Goal: Information Seeking & Learning: Learn about a topic

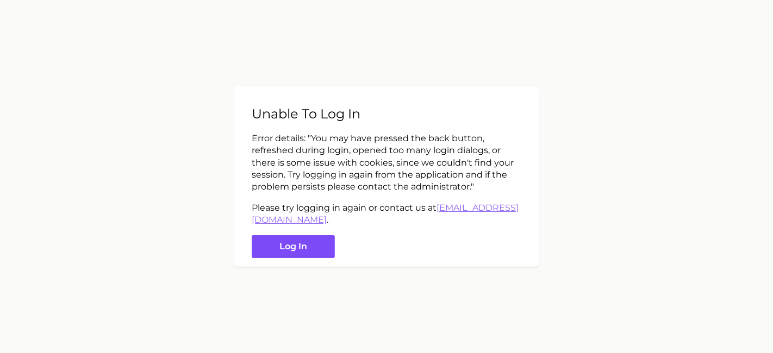
click at [293, 247] on button "Log in" at bounding box center [293, 246] width 83 height 23
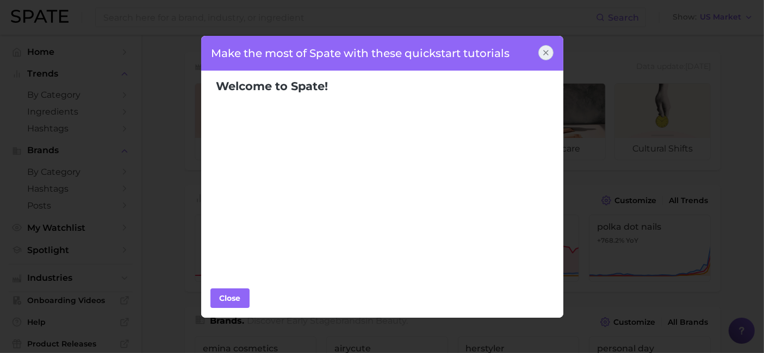
click at [544, 53] on icon at bounding box center [546, 52] width 9 height 9
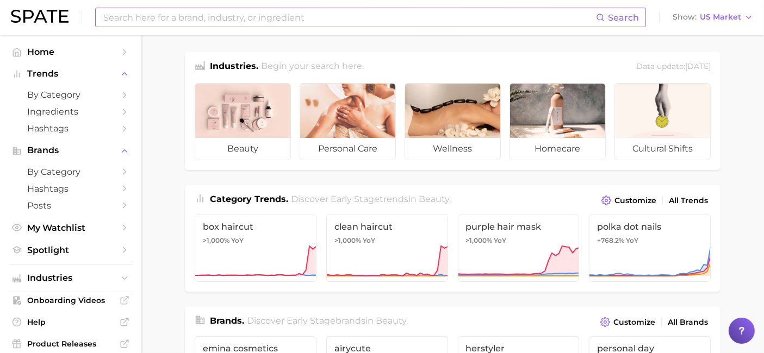
click at [116, 11] on input at bounding box center [349, 17] width 494 height 18
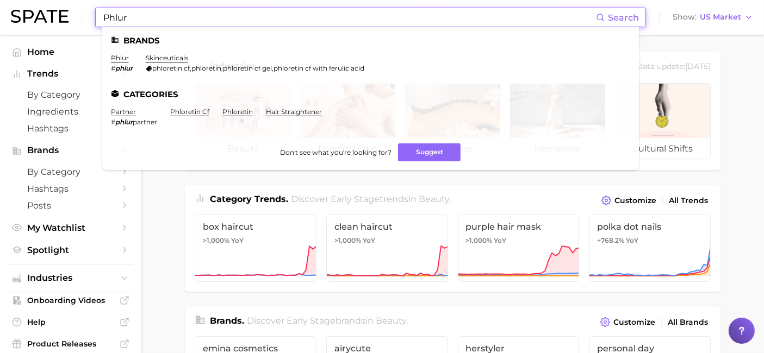
type input "Phlur"
click at [624, 19] on span "Search" at bounding box center [623, 18] width 31 height 10
click at [148, 17] on input "Phlur" at bounding box center [349, 17] width 494 height 18
click at [115, 57] on link "phlur" at bounding box center [120, 58] width 18 height 8
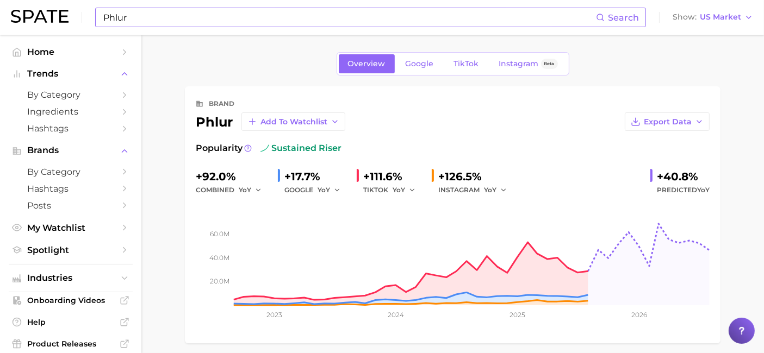
click at [146, 22] on input "Phlur" at bounding box center [349, 17] width 494 height 18
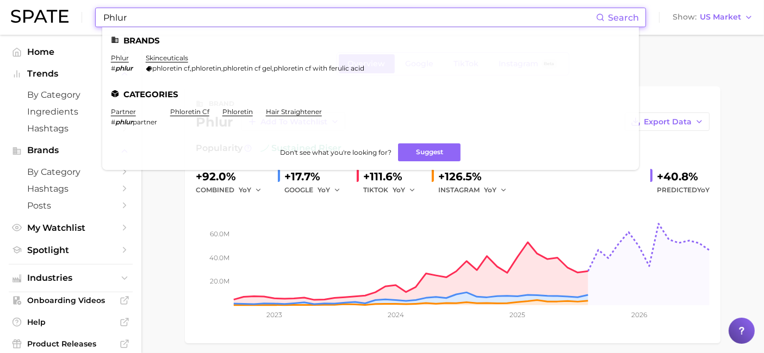
drag, startPoint x: 152, startPoint y: 22, endPoint x: -66, endPoint y: -6, distance: 219.3
click at [0, 0] on html "Phlur Search Brands phlur # phlur skinceuticals phloretin cf , phloretin , phlo…" at bounding box center [382, 176] width 764 height 353
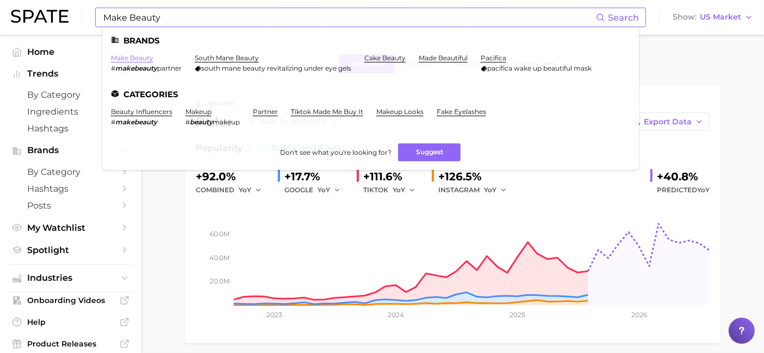
click at [138, 57] on link "make beauty" at bounding box center [132, 58] width 42 height 8
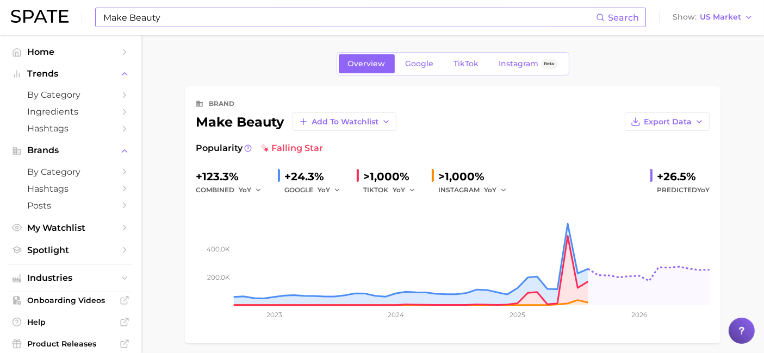
click at [173, 20] on input "Make Beauty" at bounding box center [349, 17] width 494 height 18
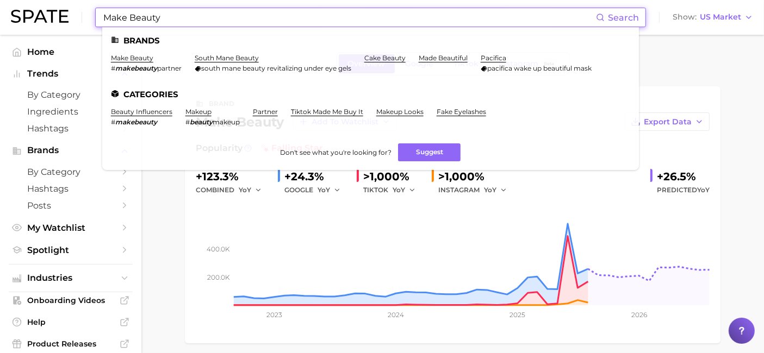
drag, startPoint x: 174, startPoint y: 19, endPoint x: -79, endPoint y: 16, distance: 252.9
click at [0, 16] on html "Make Beauty Search Brands make beauty # makebeauty partner south mane beauty so…" at bounding box center [382, 176] width 764 height 353
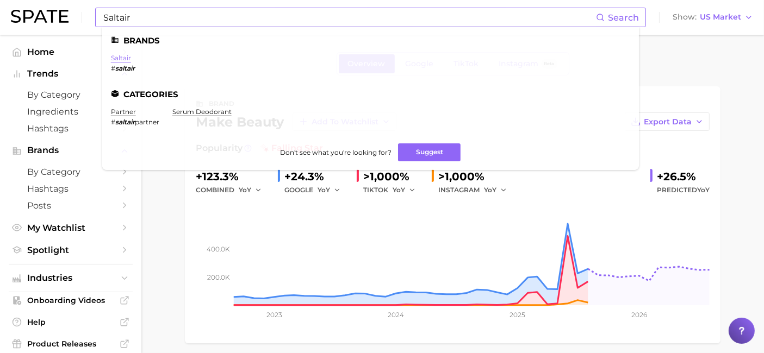
click at [120, 60] on link "saltair" at bounding box center [121, 58] width 20 height 8
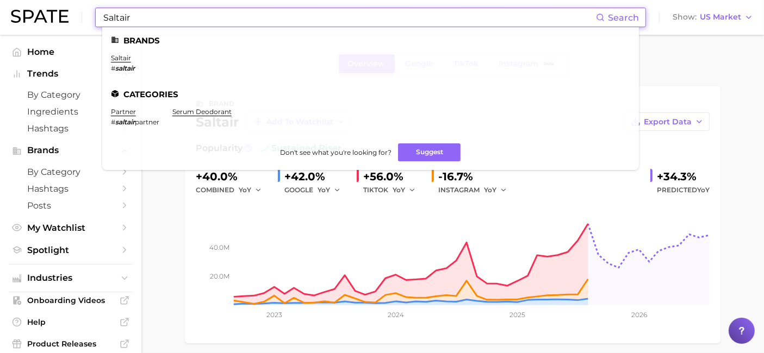
click at [148, 13] on input "Saltair" at bounding box center [349, 17] width 494 height 18
drag, startPoint x: 142, startPoint y: 20, endPoint x: 46, endPoint y: 25, distance: 95.9
click at [46, 25] on div "Saltair Search Brands saltair # saltair Categories partner # saltair partner se…" at bounding box center [382, 17] width 742 height 35
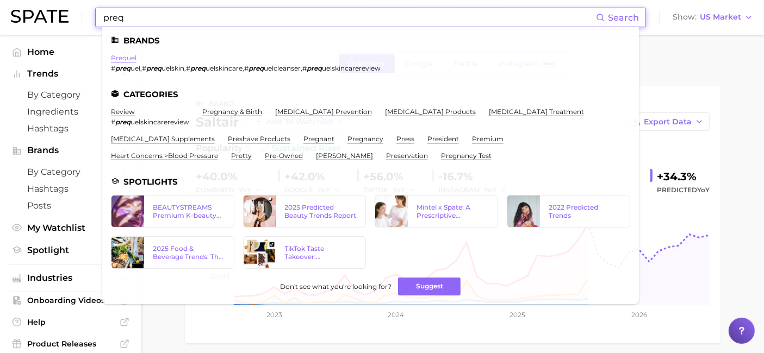
click at [124, 57] on link "prequel" at bounding box center [124, 58] width 26 height 8
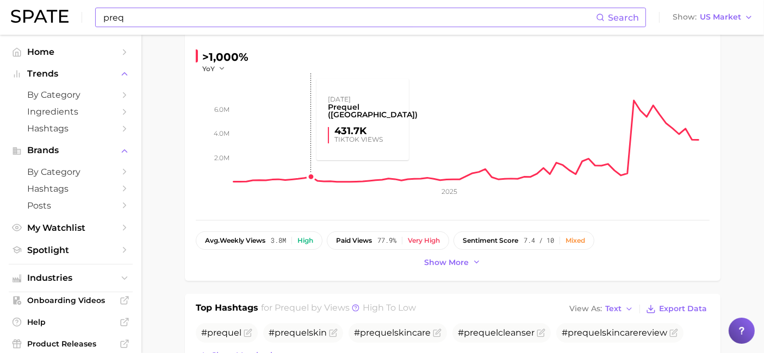
scroll to position [121, 0]
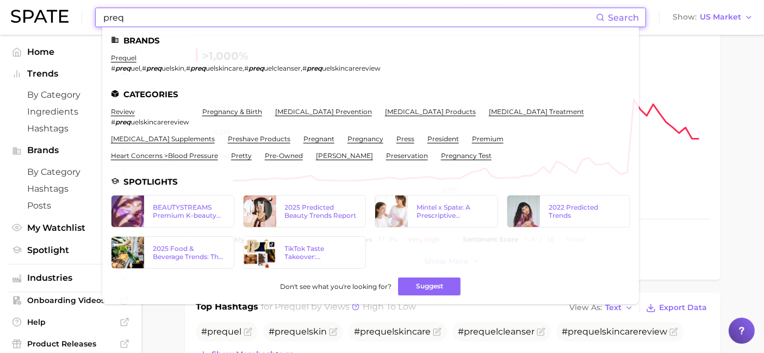
drag, startPoint x: 138, startPoint y: 15, endPoint x: -67, endPoint y: 15, distance: 205.5
click at [0, 15] on html "preq Search Brands prequel # preq uel , # preq uelskin , # preq uelskincare , #…" at bounding box center [382, 55] width 764 height 353
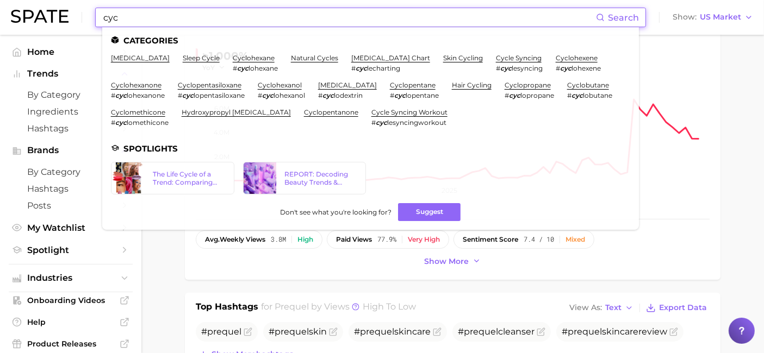
click at [124, 15] on input "cyc" at bounding box center [349, 17] width 494 height 18
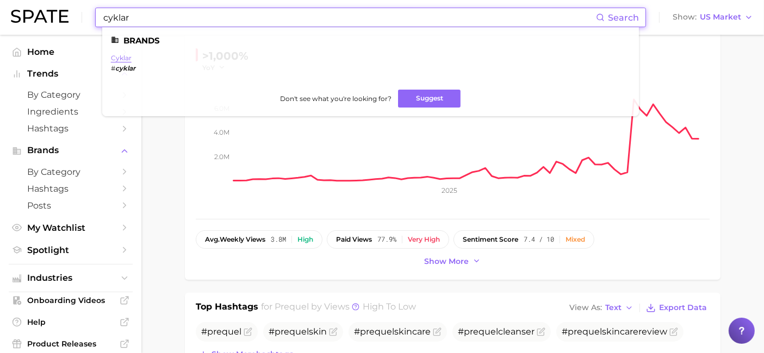
type input "cyklar"
click at [128, 57] on link "cyklar" at bounding box center [121, 58] width 21 height 8
